Goal: Register for event/course

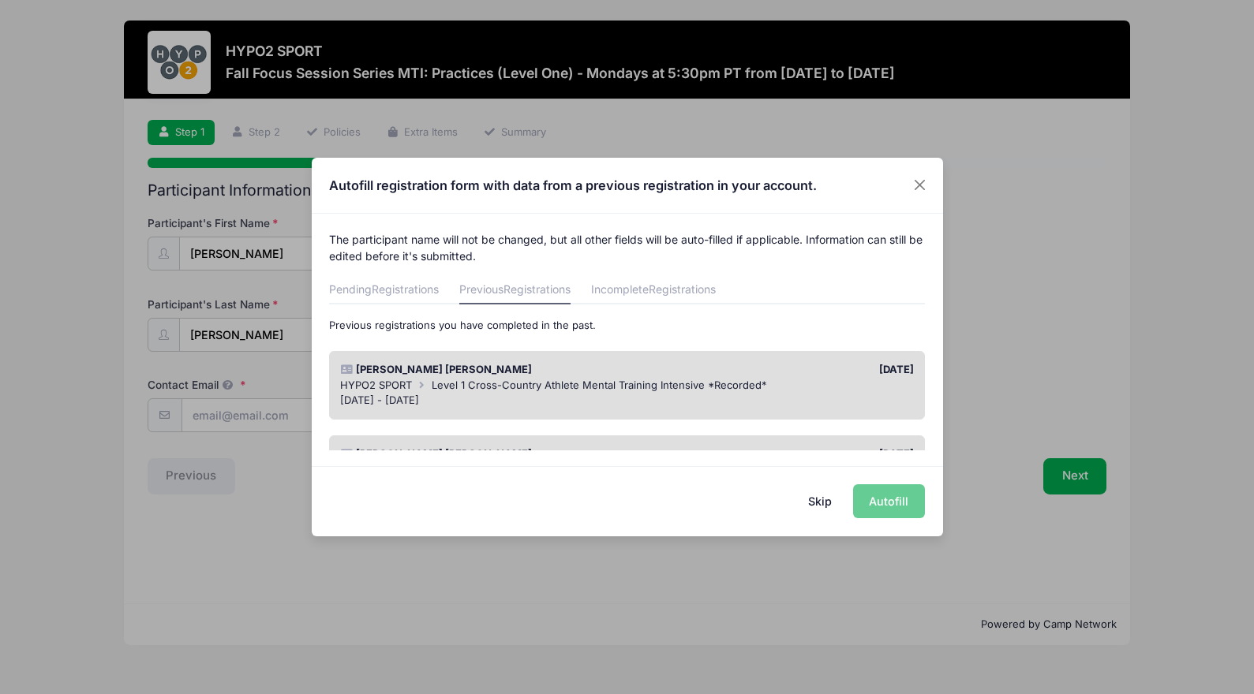
click at [813, 499] on button "Skip" at bounding box center [819, 501] width 56 height 34
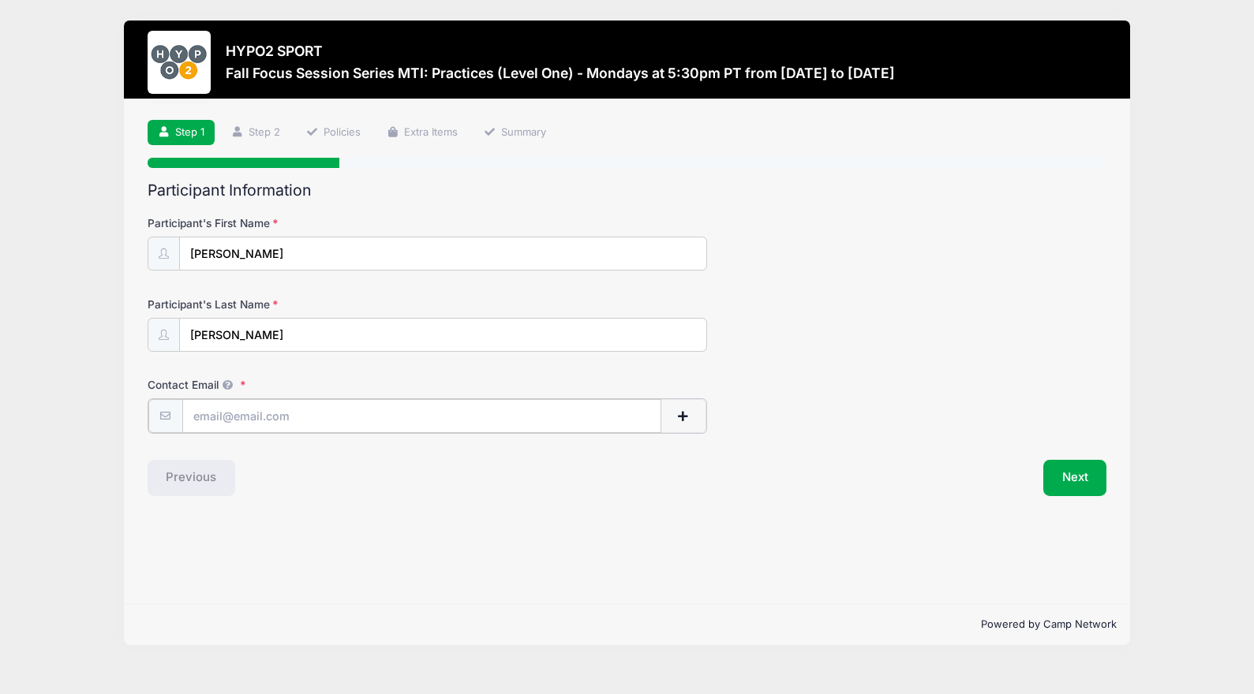
click at [518, 411] on input "Contact Email" at bounding box center [421, 416] width 479 height 34
type input "shannon@hypo2sport.com"
click at [1072, 484] on button "Next" at bounding box center [1075, 476] width 64 height 36
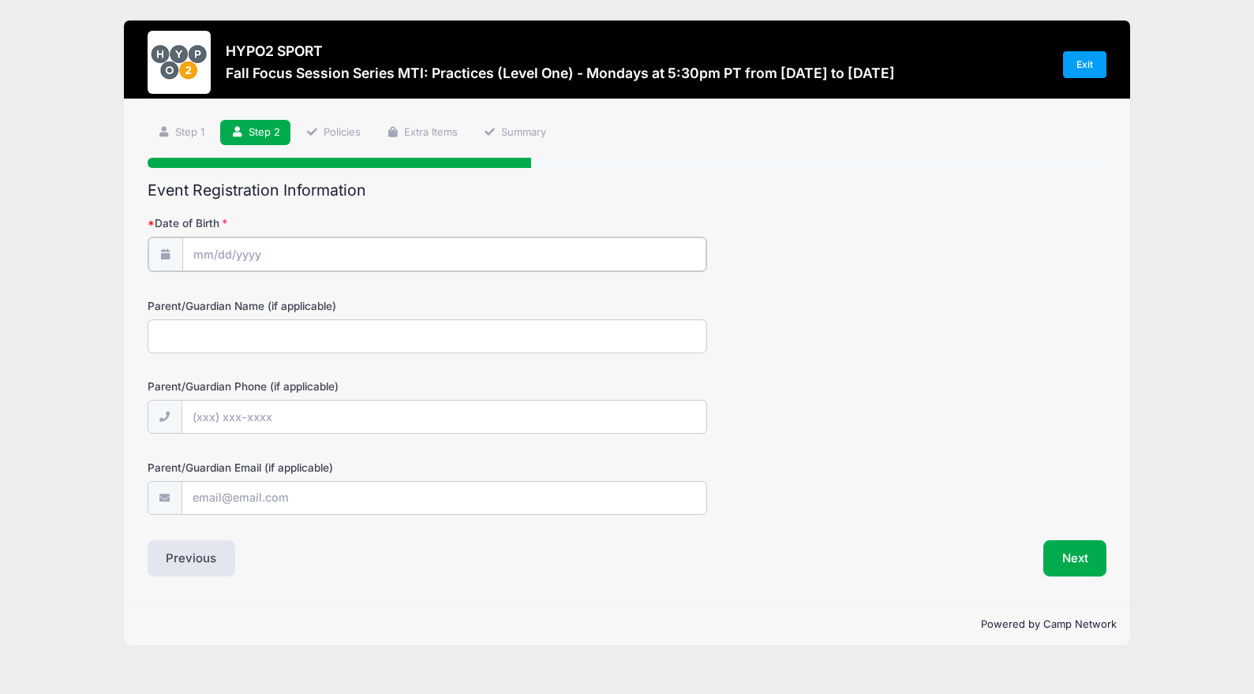
click at [362, 245] on input "Date of Birth" at bounding box center [444, 254] width 524 height 34
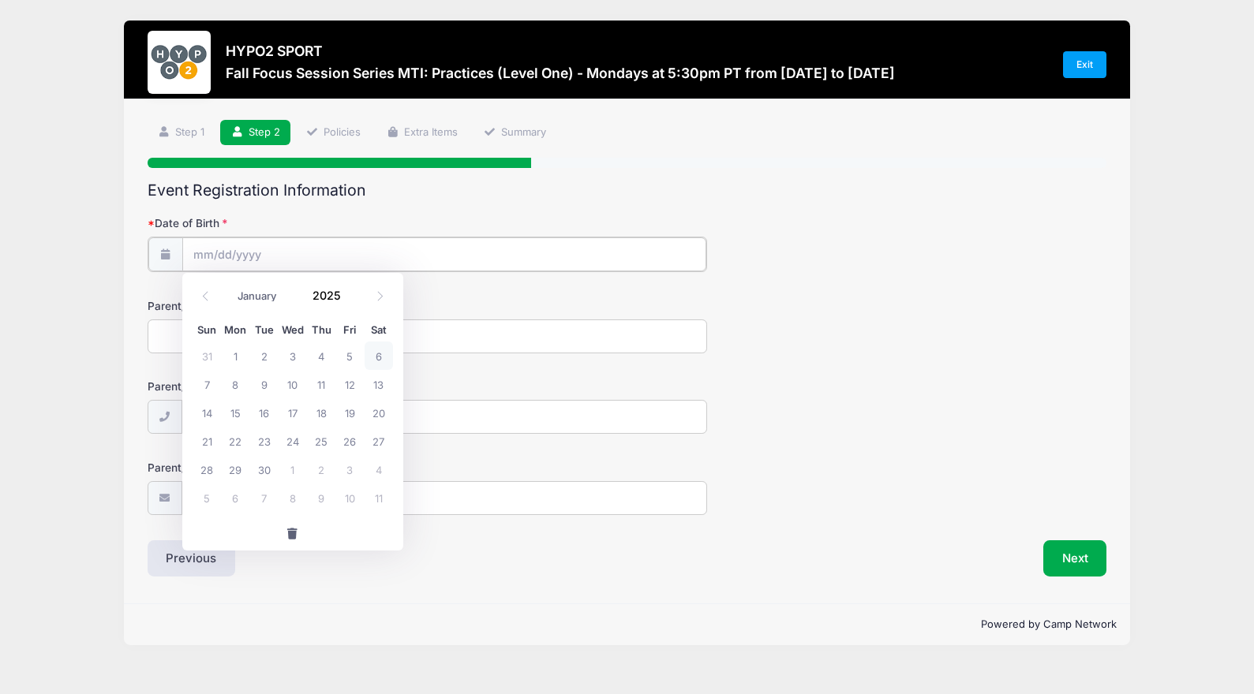
click at [227, 252] on input "Date of Birth" at bounding box center [444, 254] width 524 height 34
click at [376, 298] on icon at bounding box center [380, 296] width 10 height 10
select select "11"
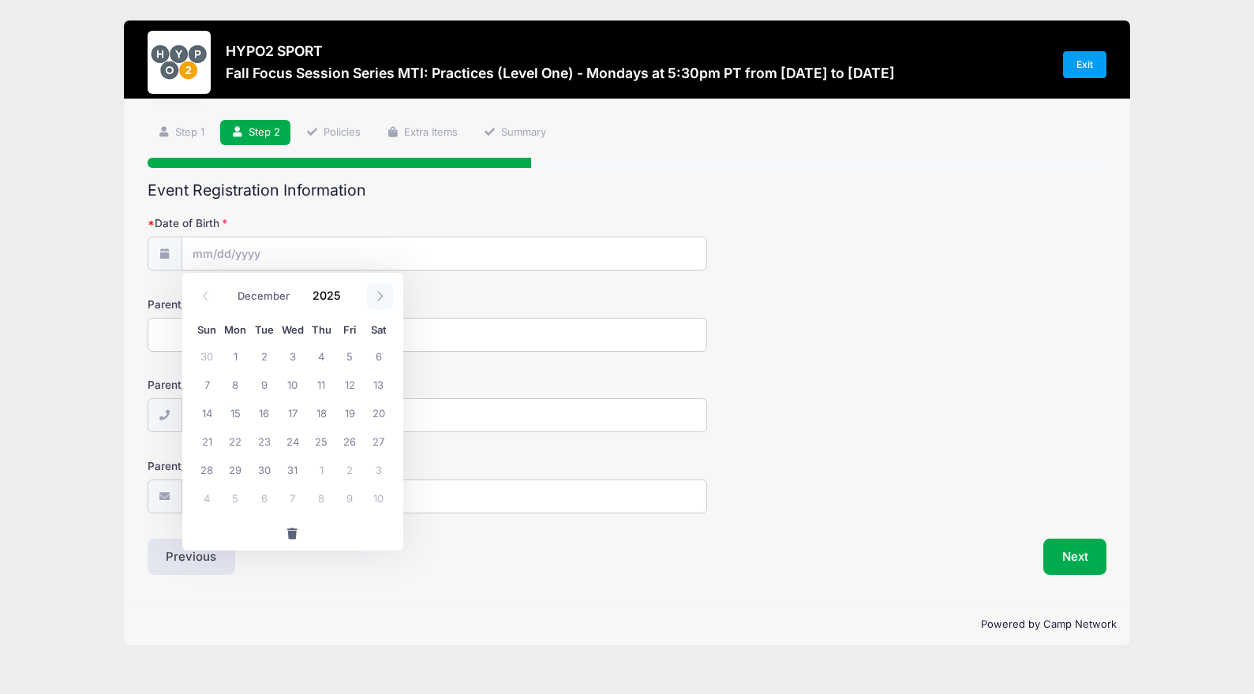
click at [376, 298] on icon at bounding box center [380, 296] width 10 height 10
type input "2026"
click at [376, 298] on icon at bounding box center [380, 296] width 10 height 10
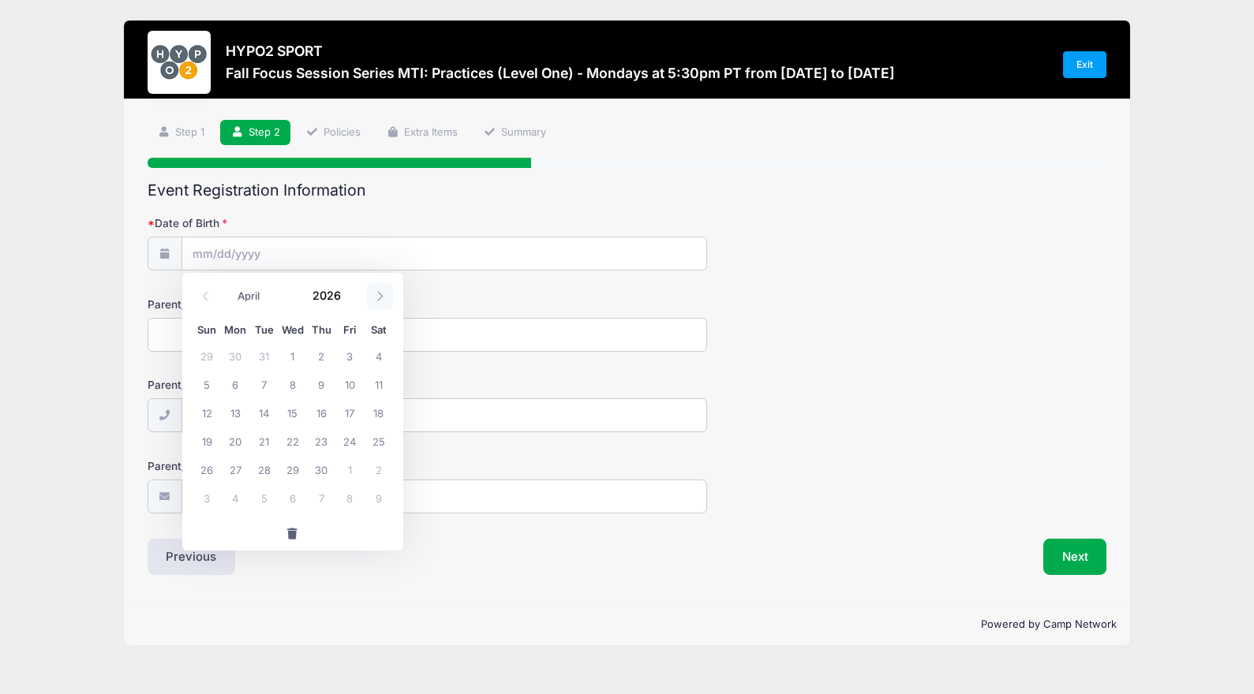
click at [376, 298] on icon at bounding box center [380, 296] width 10 height 10
select select "7"
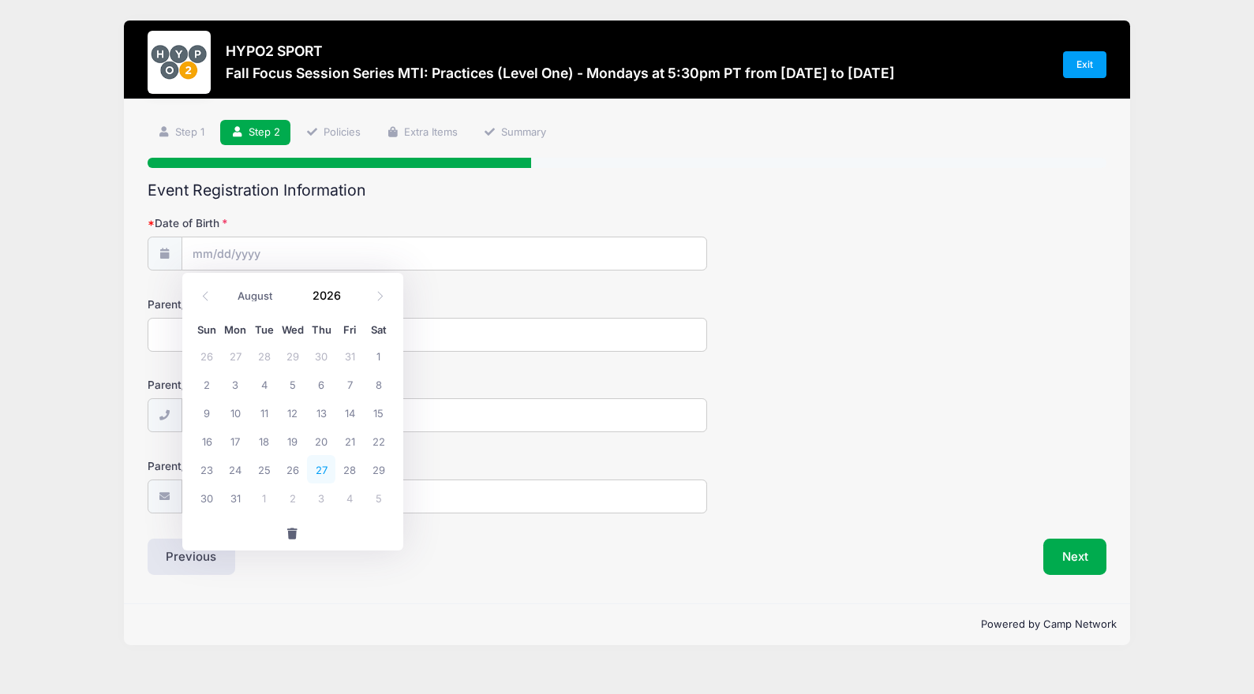
click at [318, 468] on span "27" at bounding box center [321, 469] width 28 height 28
type input "08/27/2026"
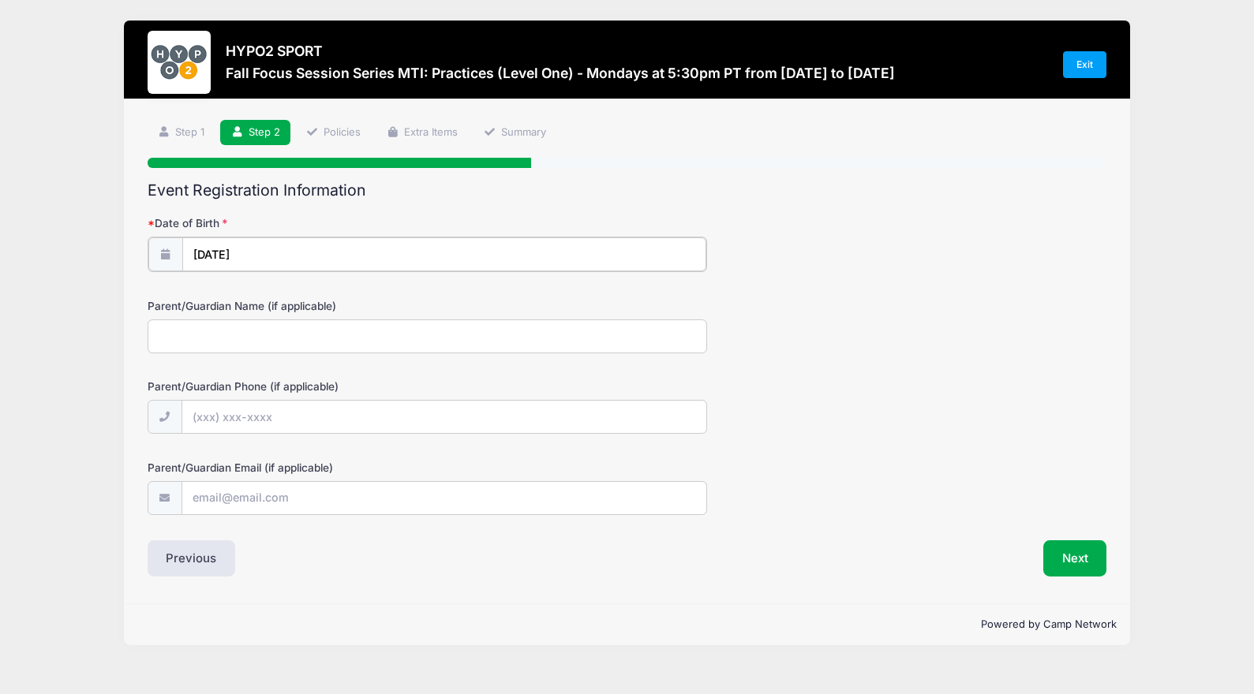
click at [256, 255] on input "08/27/2026" at bounding box center [444, 254] width 524 height 34
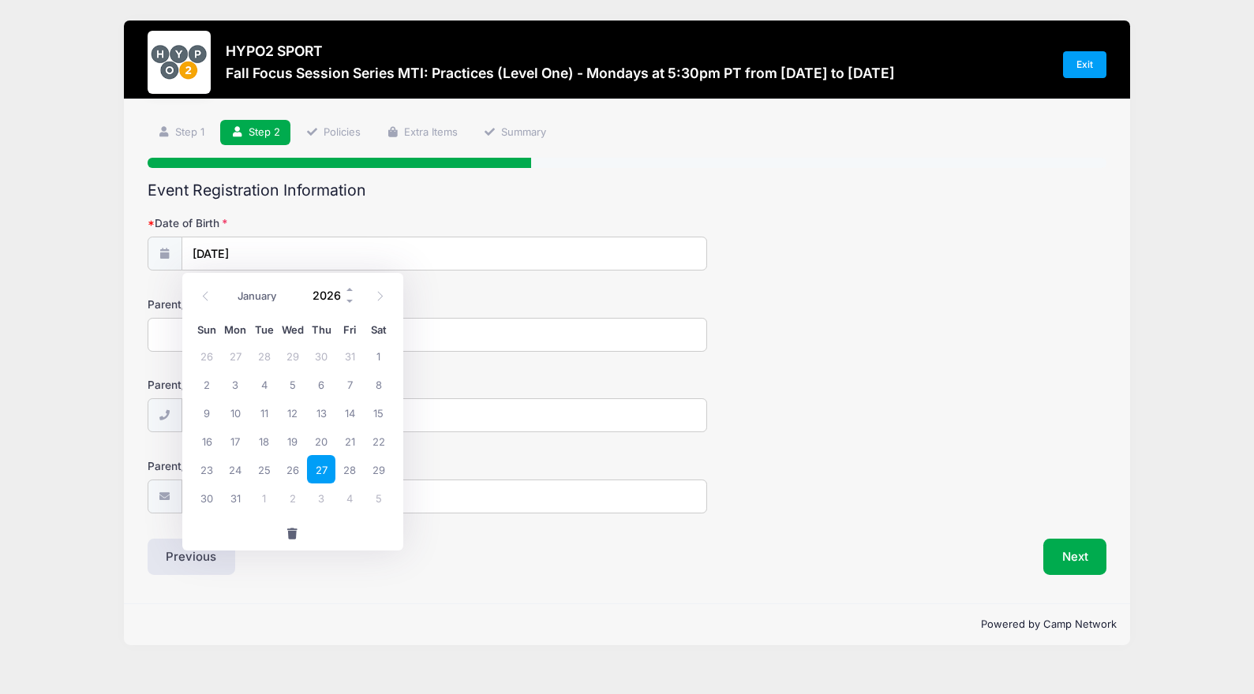
click at [329, 298] on input "2026" at bounding box center [330, 296] width 51 height 24
click at [346, 305] on span at bounding box center [350, 302] width 11 height 12
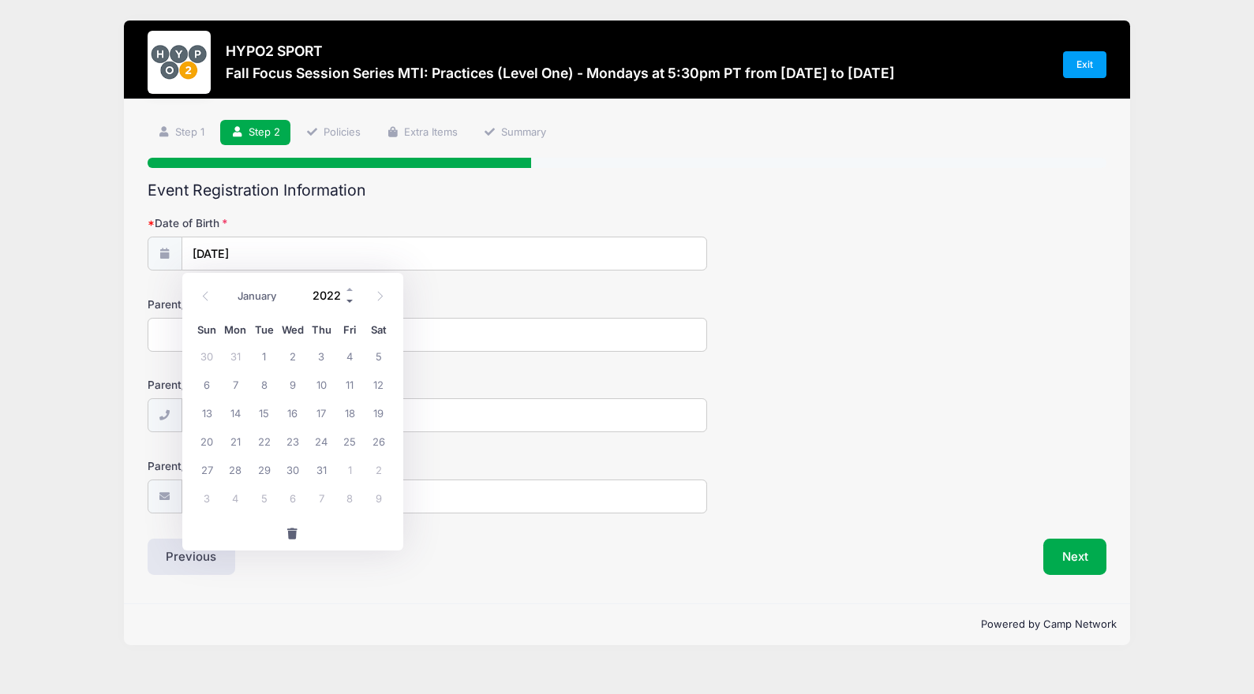
click at [346, 305] on span at bounding box center [350, 302] width 11 height 12
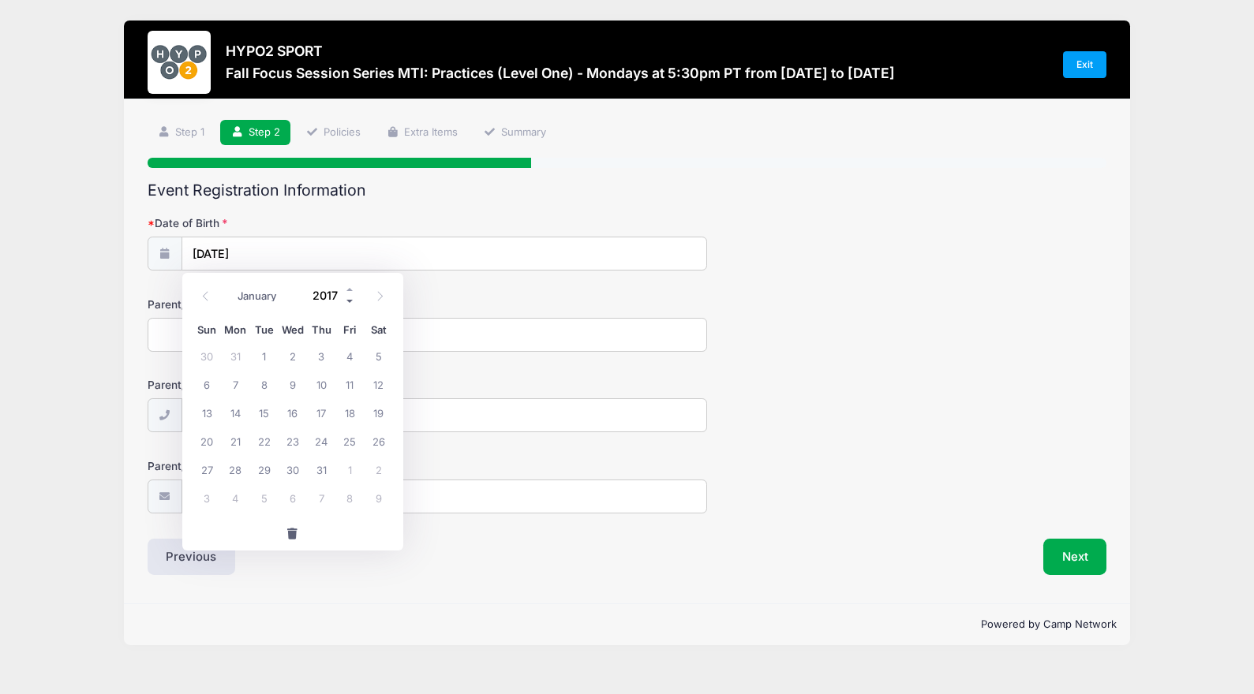
click at [346, 305] on span at bounding box center [350, 302] width 11 height 12
type input "2016"
click at [311, 377] on span "11" at bounding box center [321, 384] width 28 height 28
type input "08/11/2016"
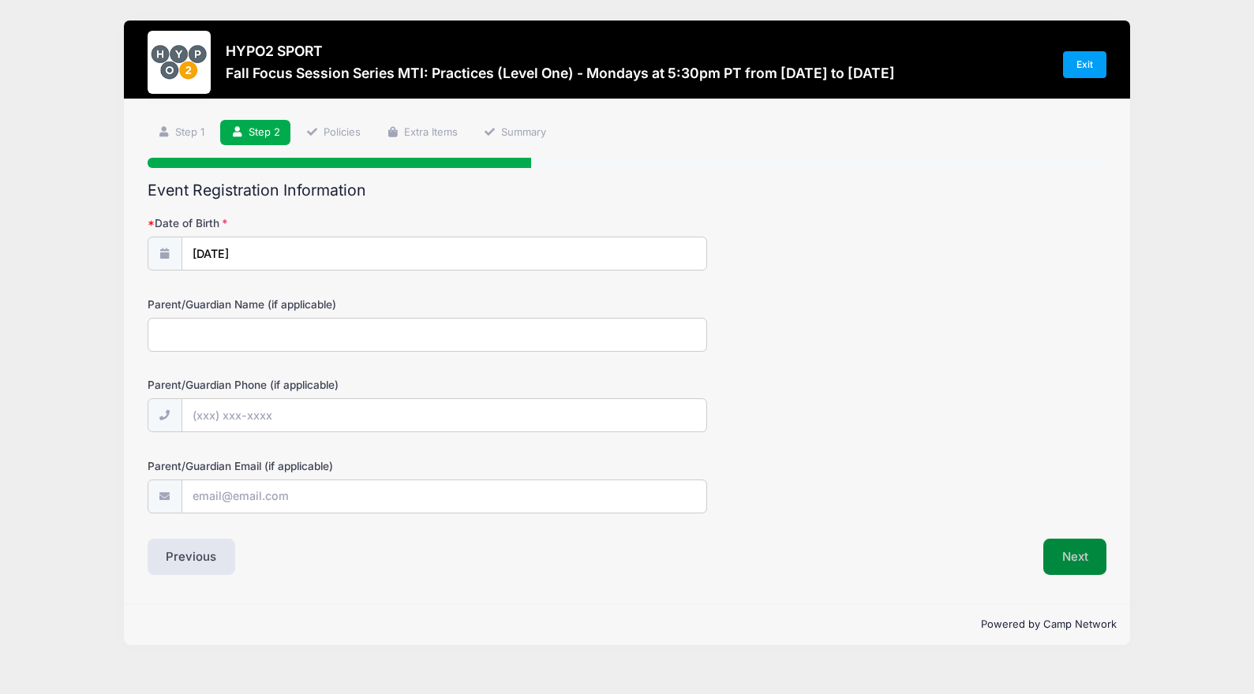
click at [1070, 552] on button "Next" at bounding box center [1075, 557] width 64 height 36
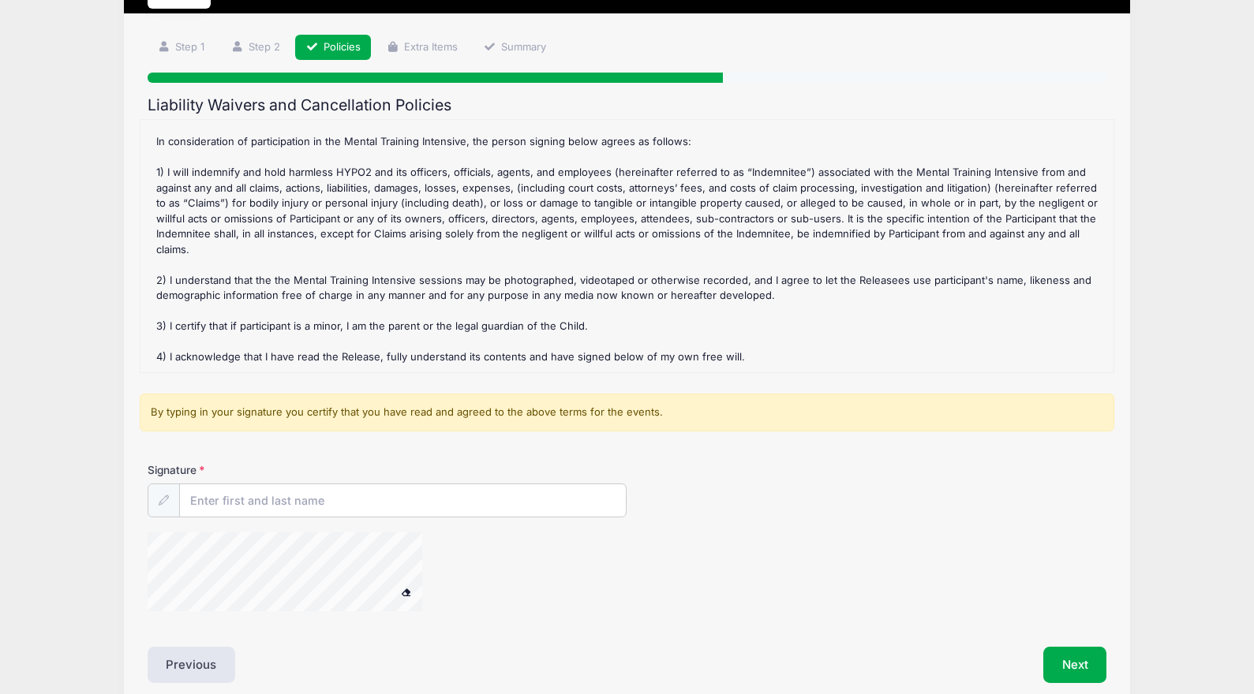
scroll to position [155, 0]
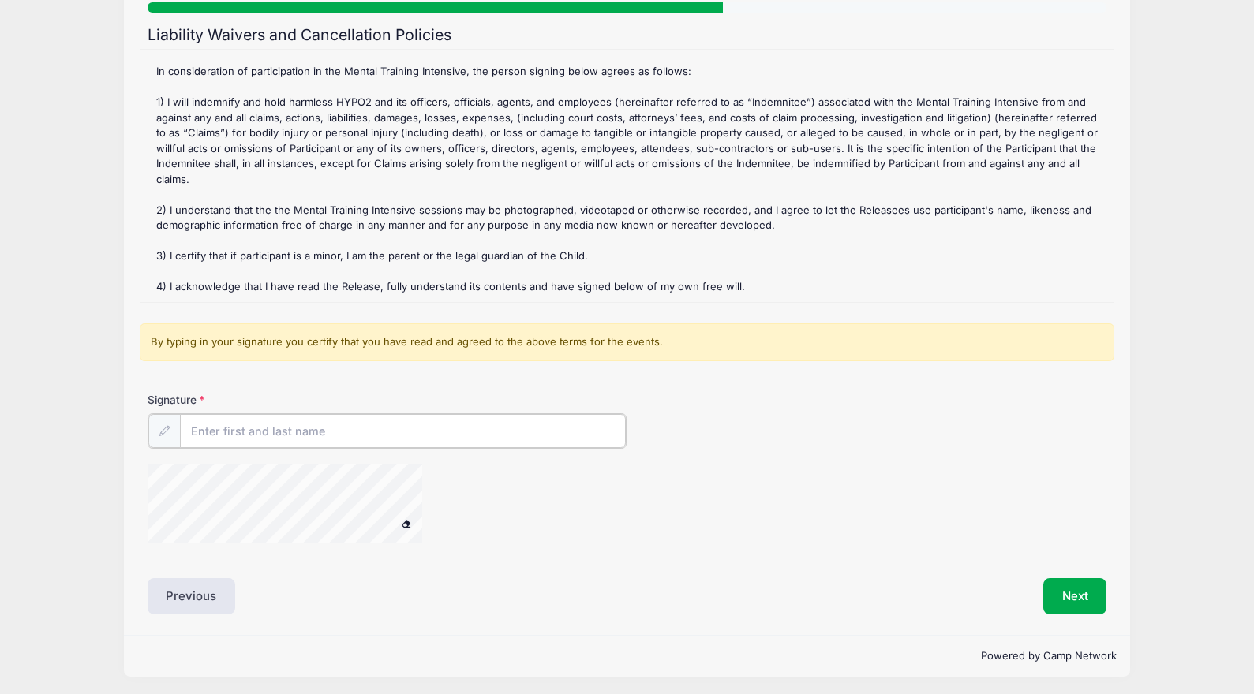
click at [408, 428] on input "Signature" at bounding box center [403, 431] width 447 height 34
type input "Shannon Thompson"
click at [1085, 589] on button "Next" at bounding box center [1075, 595] width 64 height 36
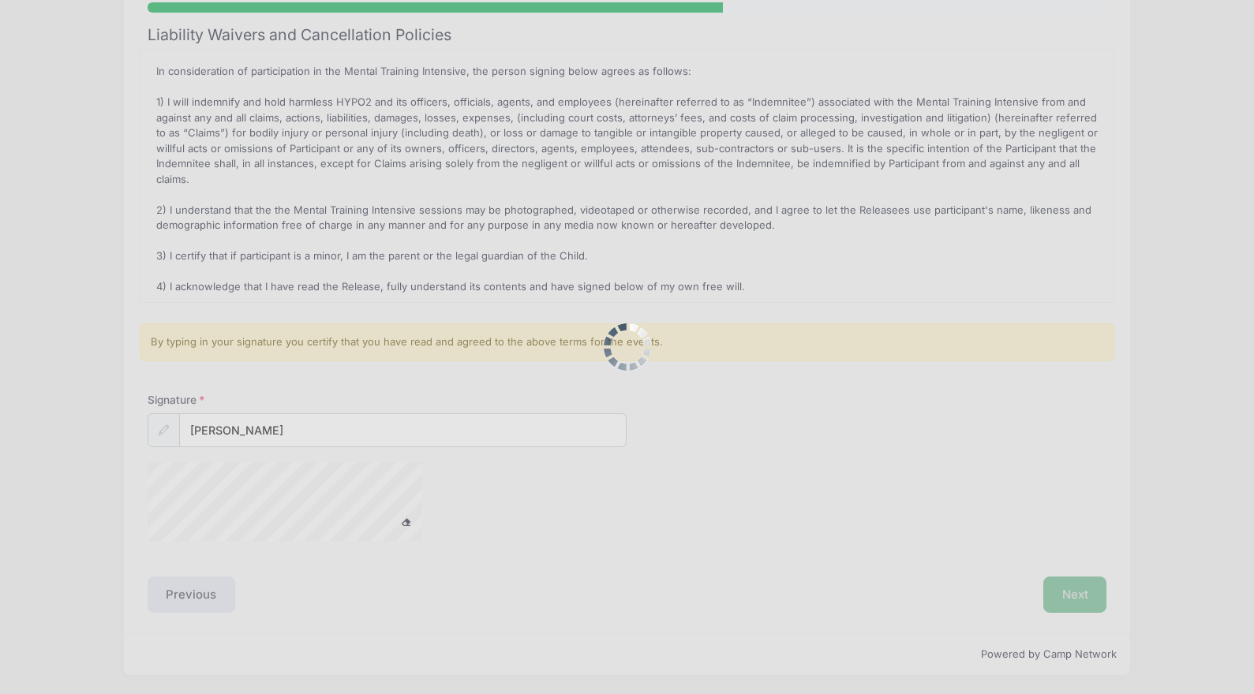
scroll to position [0, 0]
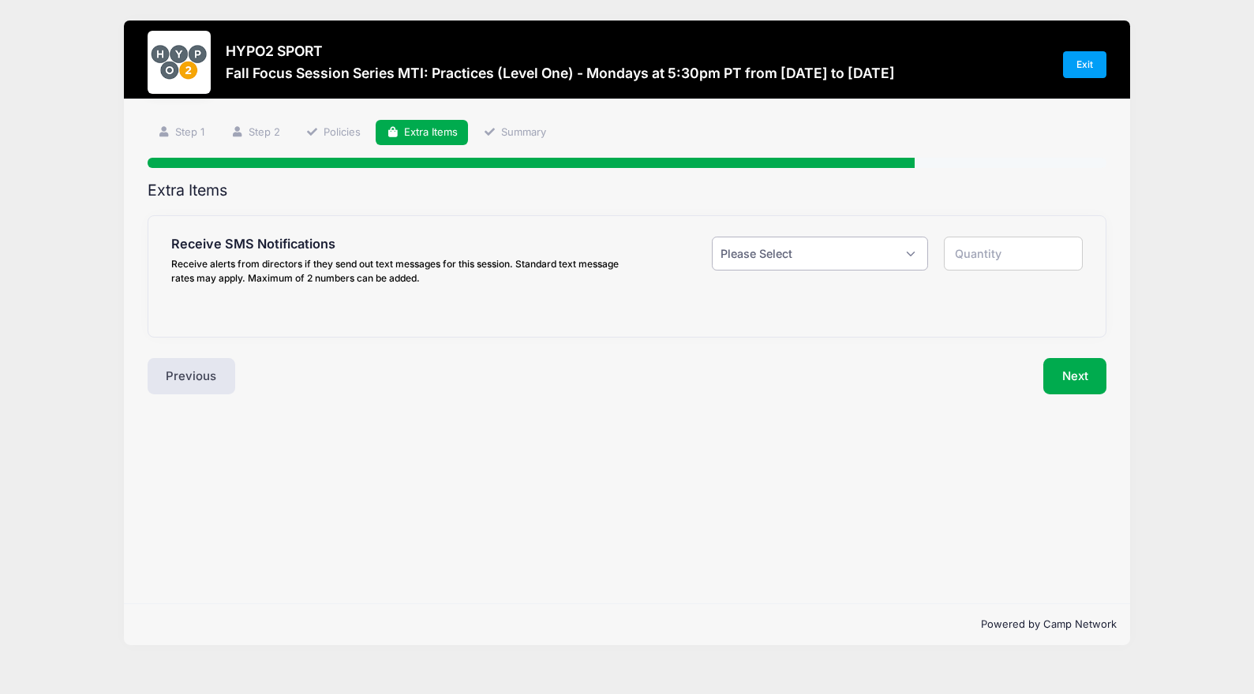
click at [910, 254] on select "Please Select Yes ($0.00) No" at bounding box center [820, 254] width 216 height 34
select select "0"
click at [712, 237] on select "Please Select Yes ($0.00) No" at bounding box center [820, 254] width 216 height 34
type input "0"
click at [1076, 383] on button "Next" at bounding box center [1075, 376] width 64 height 36
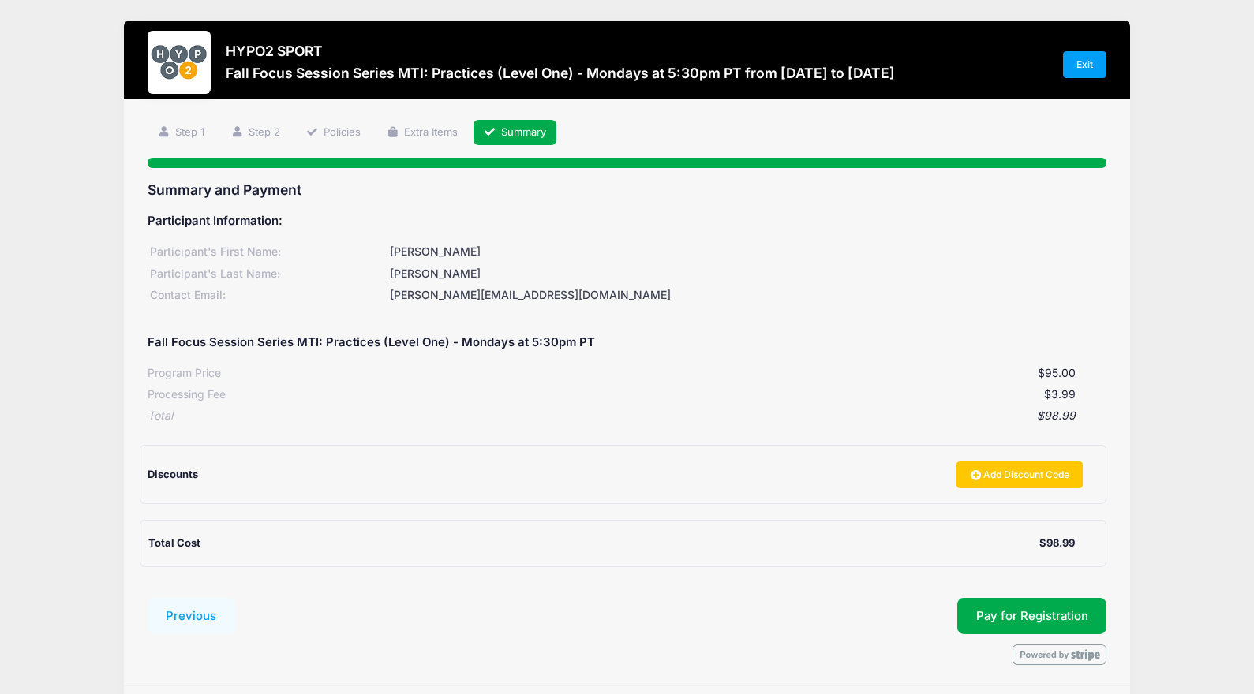
scroll to position [54, 0]
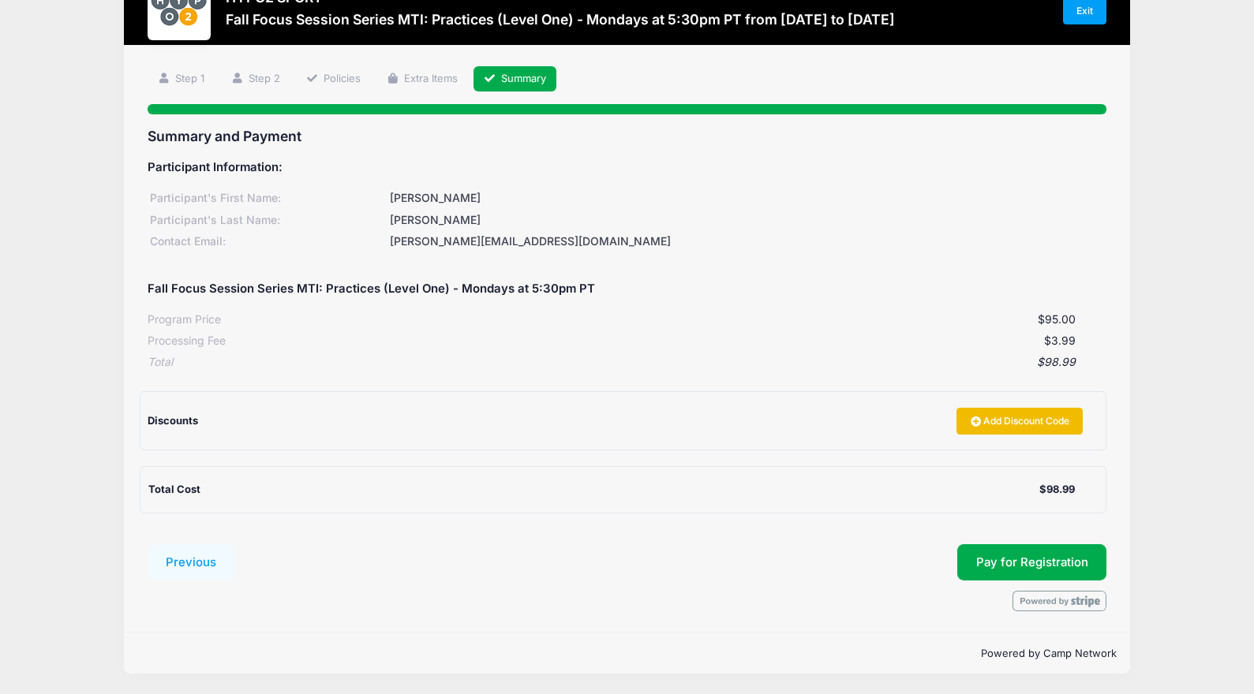
click at [1009, 414] on link "Add Discount Code" at bounding box center [1019, 421] width 126 height 27
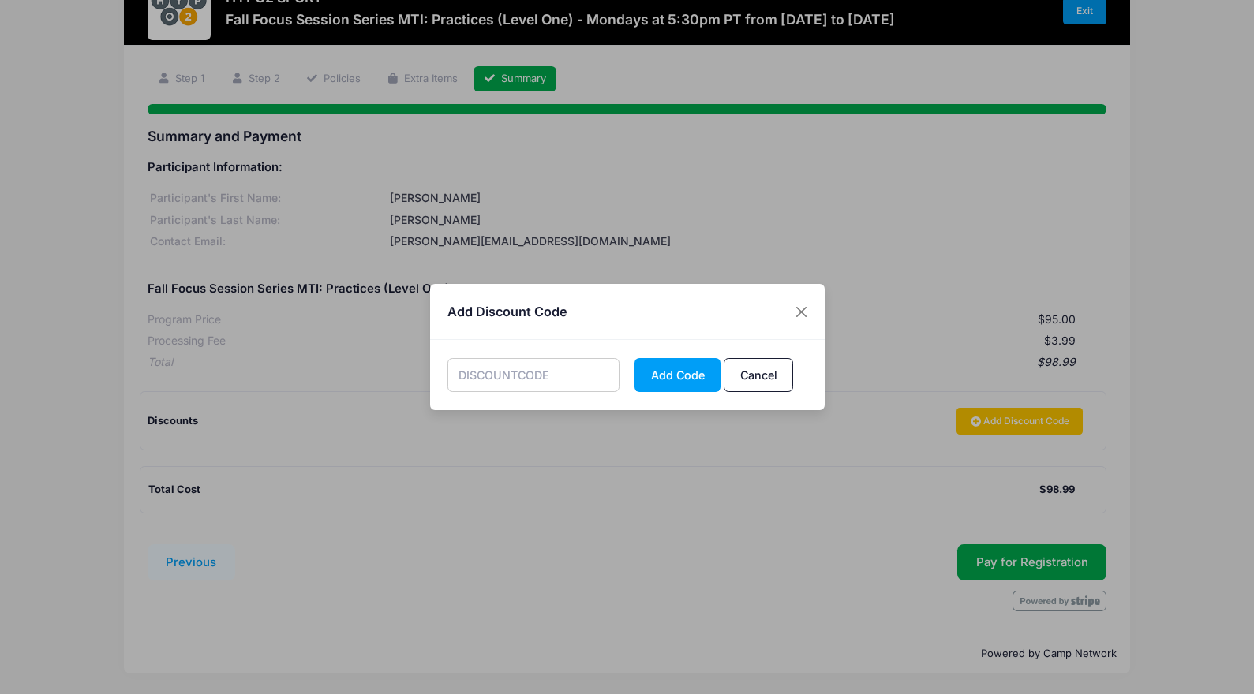
click at [529, 367] on input "text" at bounding box center [533, 375] width 172 height 34
type input "FALL50"
click at [688, 379] on button "Add Code" at bounding box center [677, 375] width 86 height 34
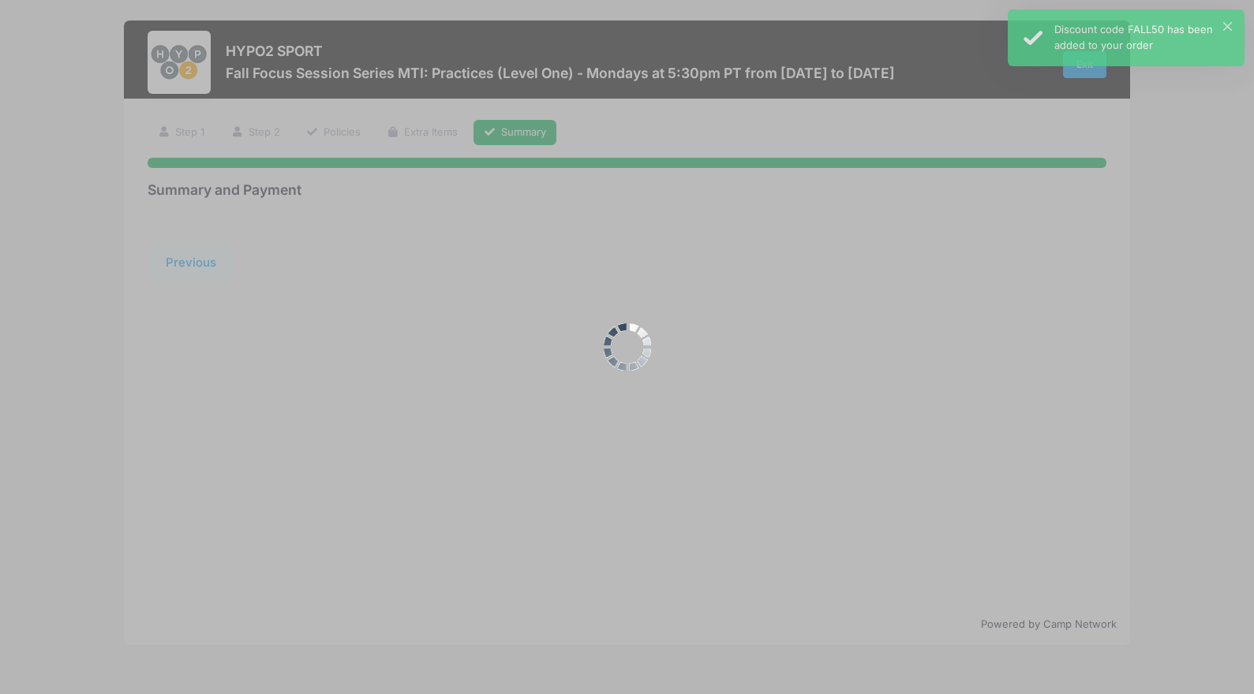
scroll to position [0, 0]
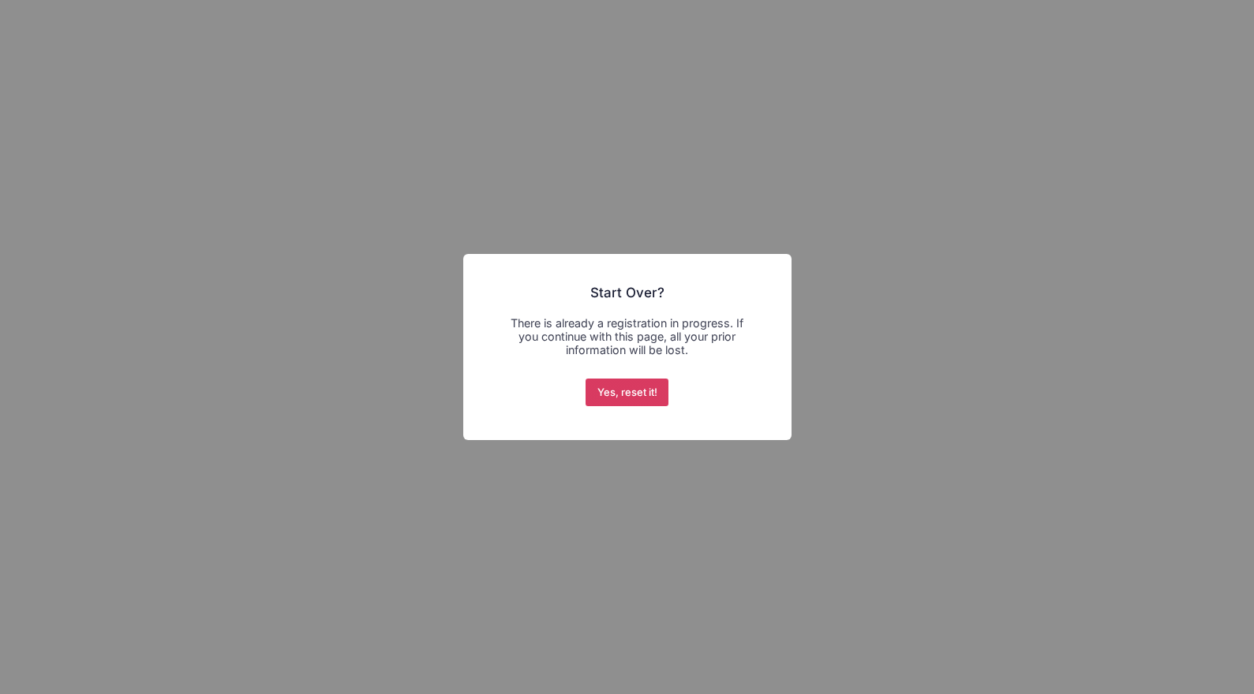
click at [621, 391] on button "Yes, reset it!" at bounding box center [626, 393] width 83 height 28
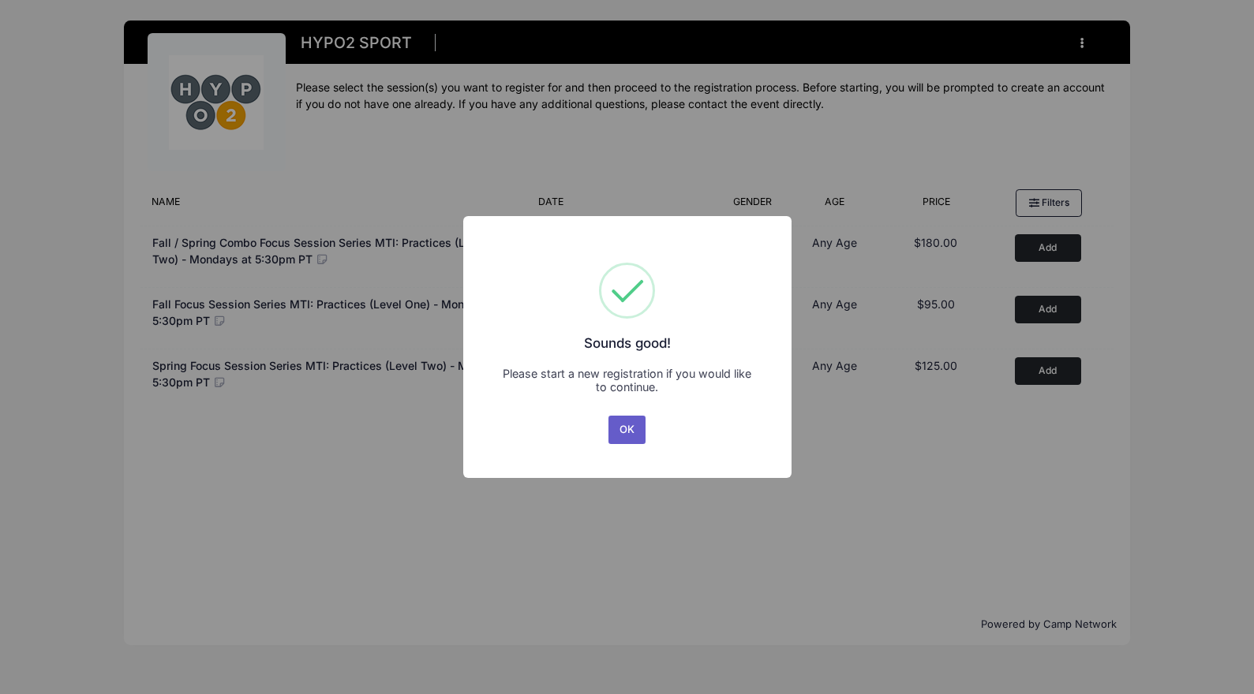
click at [636, 427] on button "OK" at bounding box center [627, 430] width 38 height 28
